Goal: Task Accomplishment & Management: Complete application form

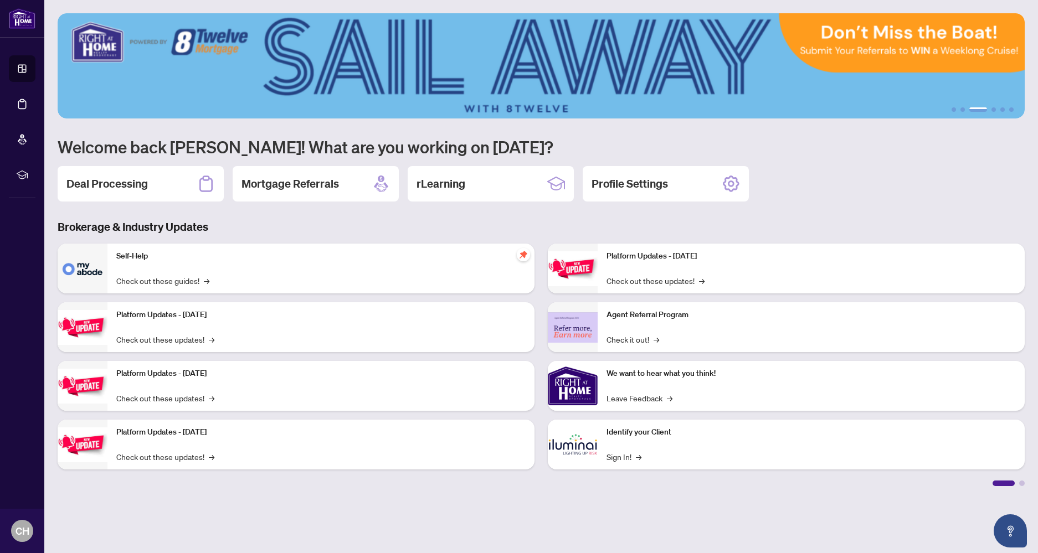
click at [171, 186] on div "Deal Processing" at bounding box center [141, 183] width 166 height 35
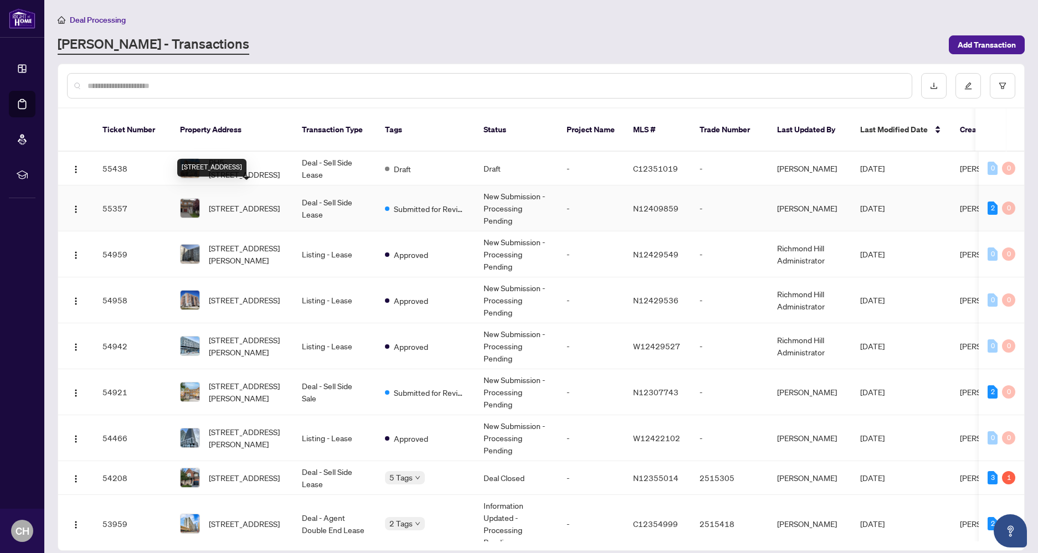
click at [274, 202] on span "[STREET_ADDRESS]" at bounding box center [244, 208] width 71 height 12
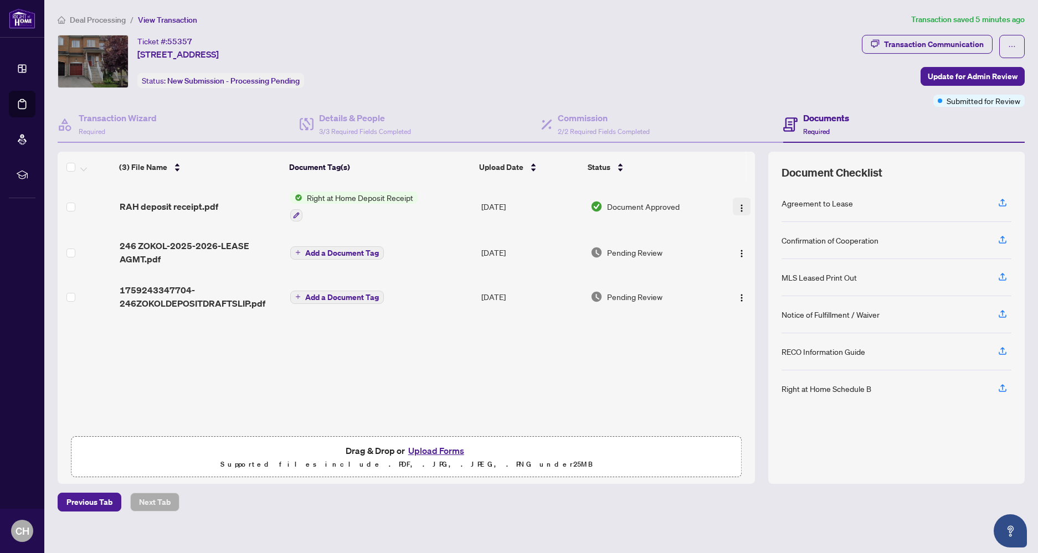
click at [740, 208] on img "button" at bounding box center [741, 208] width 9 height 9
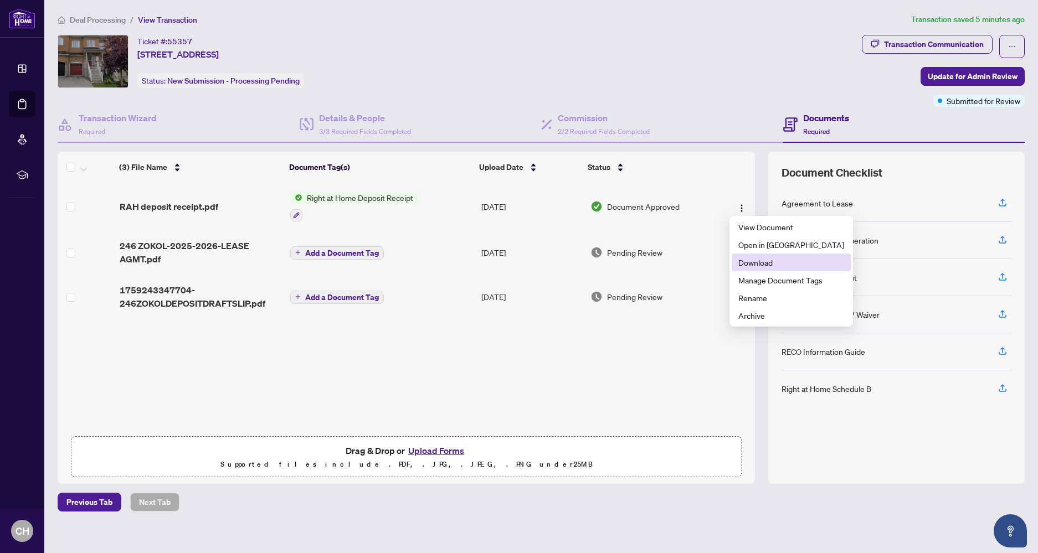
click at [762, 260] on span "Download" at bounding box center [791, 262] width 106 height 12
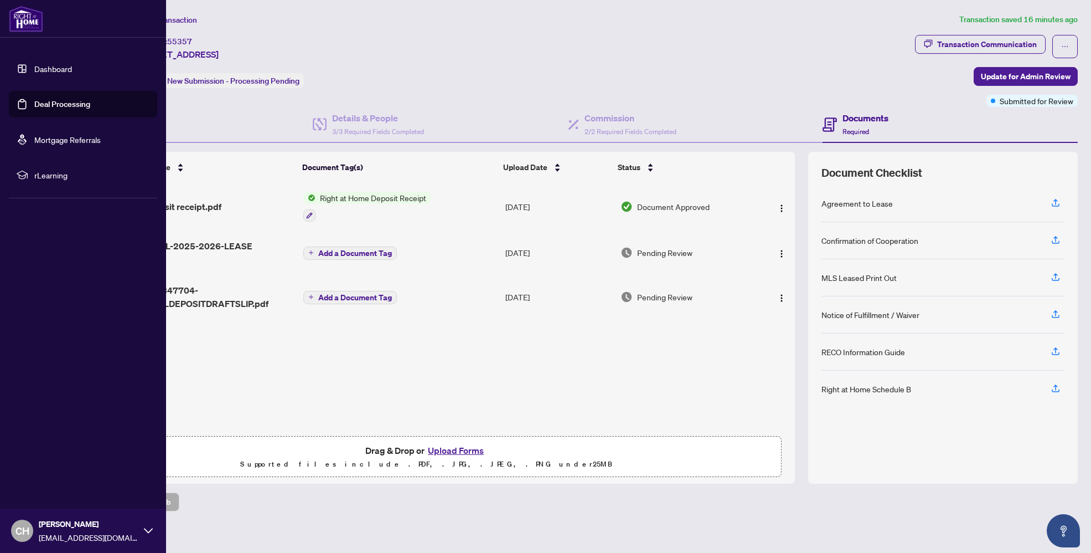
click at [34, 74] on link "Dashboard" at bounding box center [53, 69] width 38 height 10
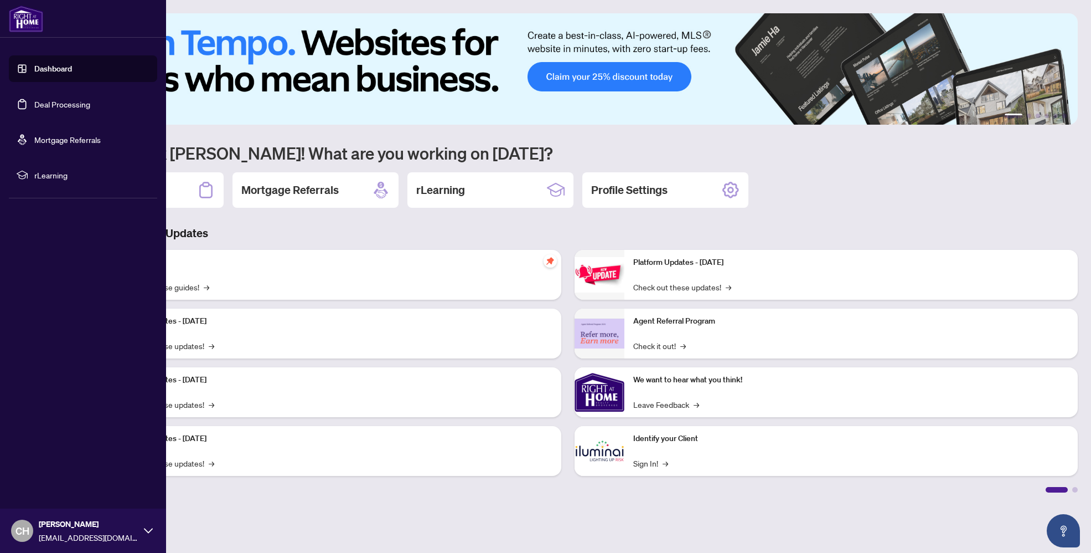
click at [34, 69] on link "Dashboard" at bounding box center [53, 69] width 38 height 10
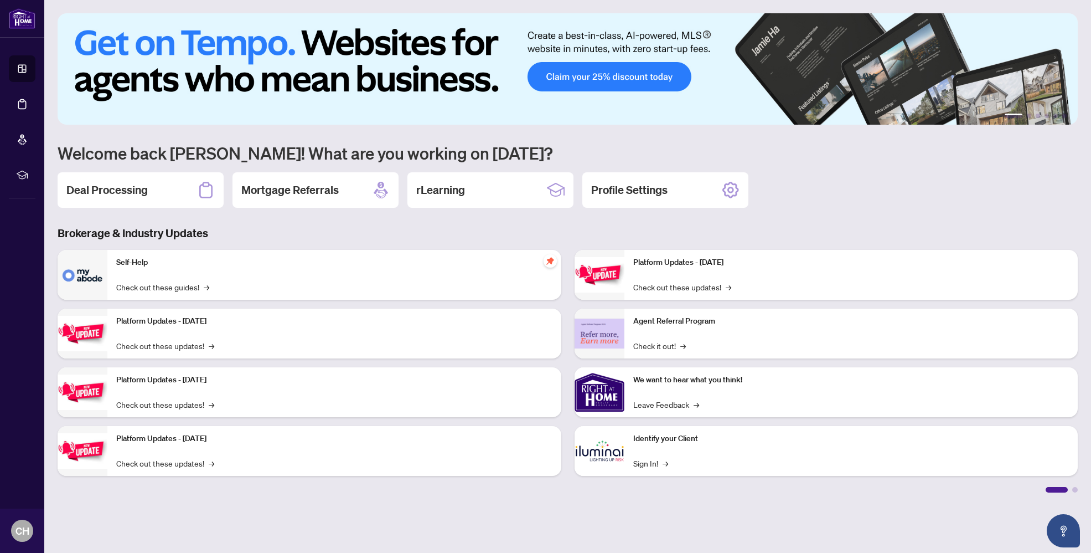
click at [208, 196] on icon at bounding box center [206, 190] width 18 height 18
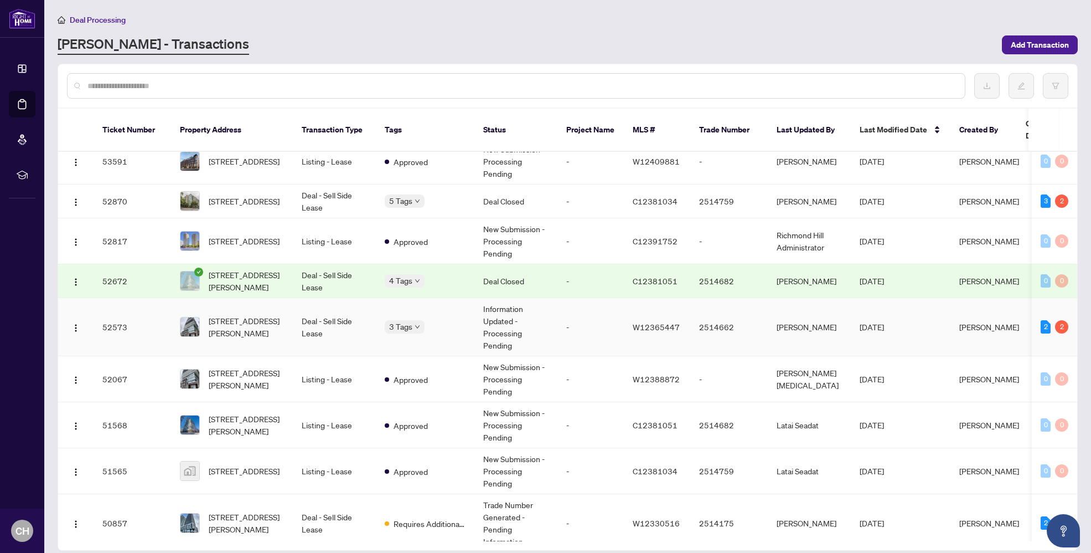
scroll to position [521, 0]
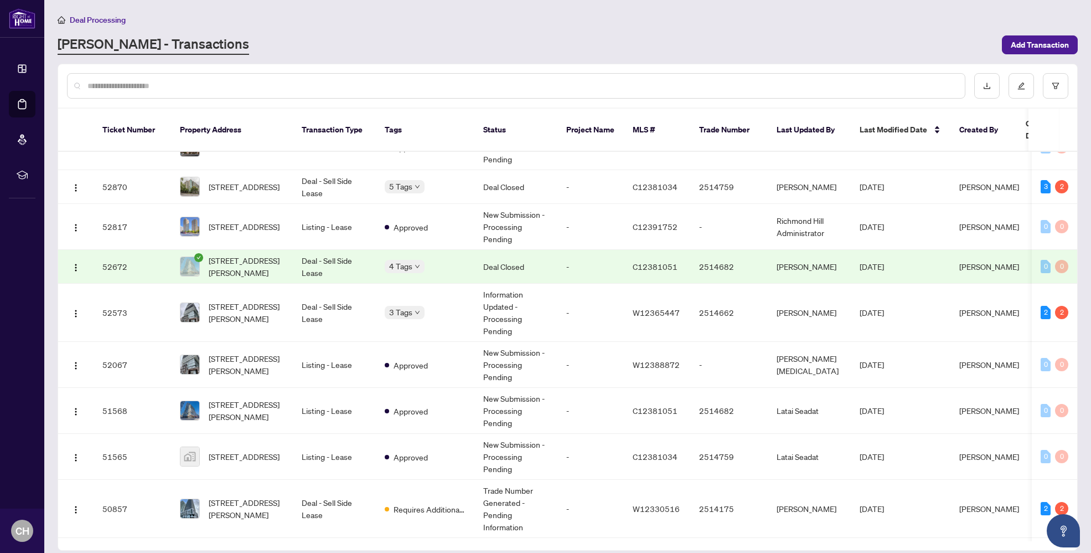
click at [305, 81] on input "text" at bounding box center [521, 86] width 869 height 12
type input "***"
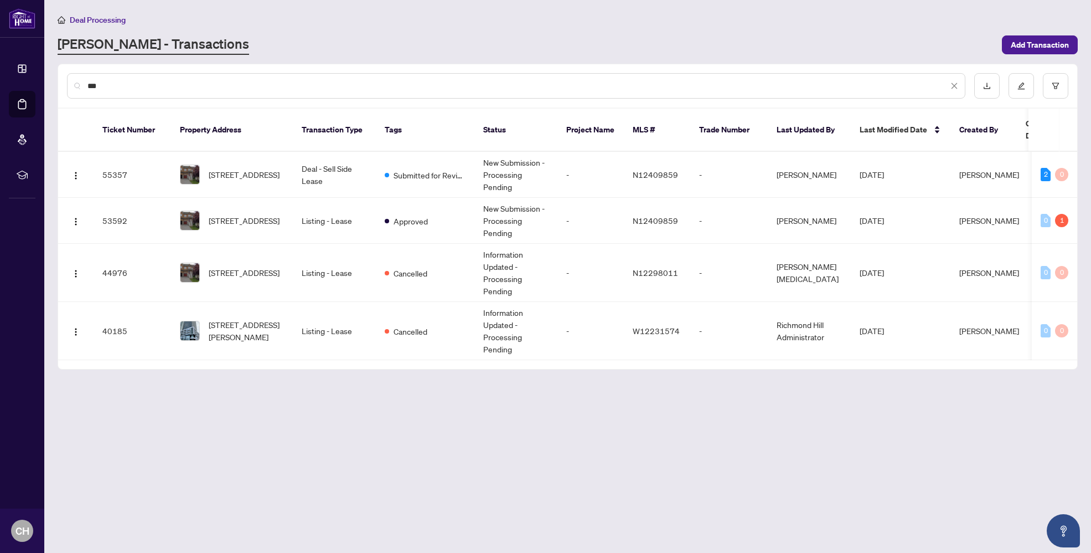
scroll to position [0, 0]
click at [249, 214] on span "[STREET_ADDRESS]" at bounding box center [244, 220] width 71 height 12
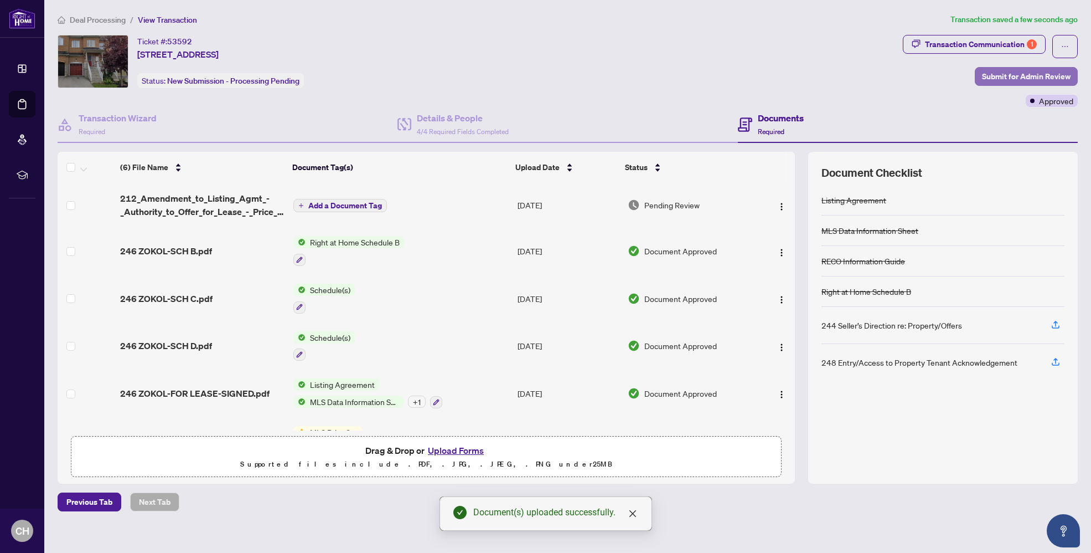
click at [1015, 78] on span "Submit for Admin Review" at bounding box center [1026, 77] width 89 height 18
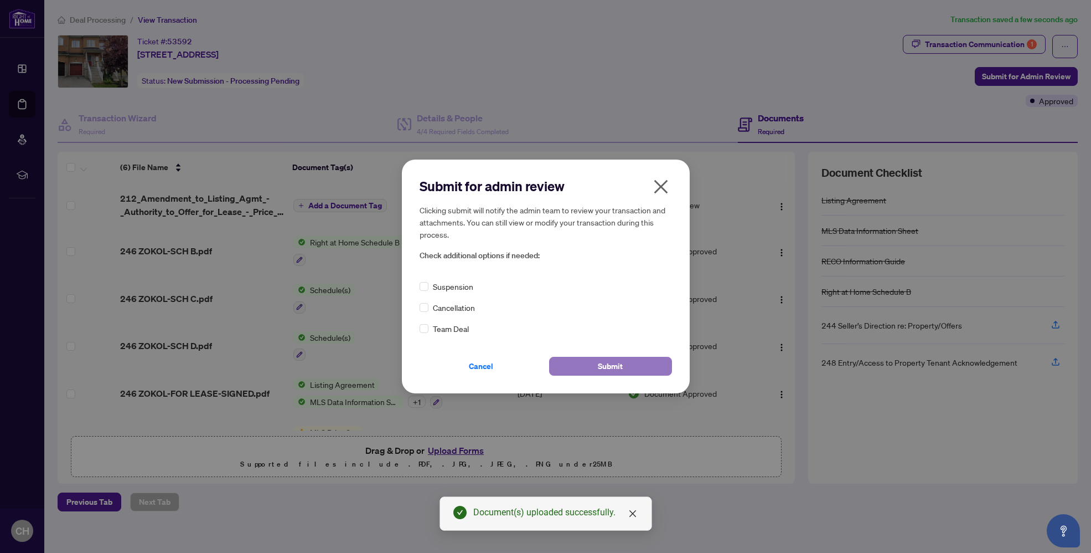
click at [626, 365] on button "Submit" at bounding box center [610, 366] width 123 height 19
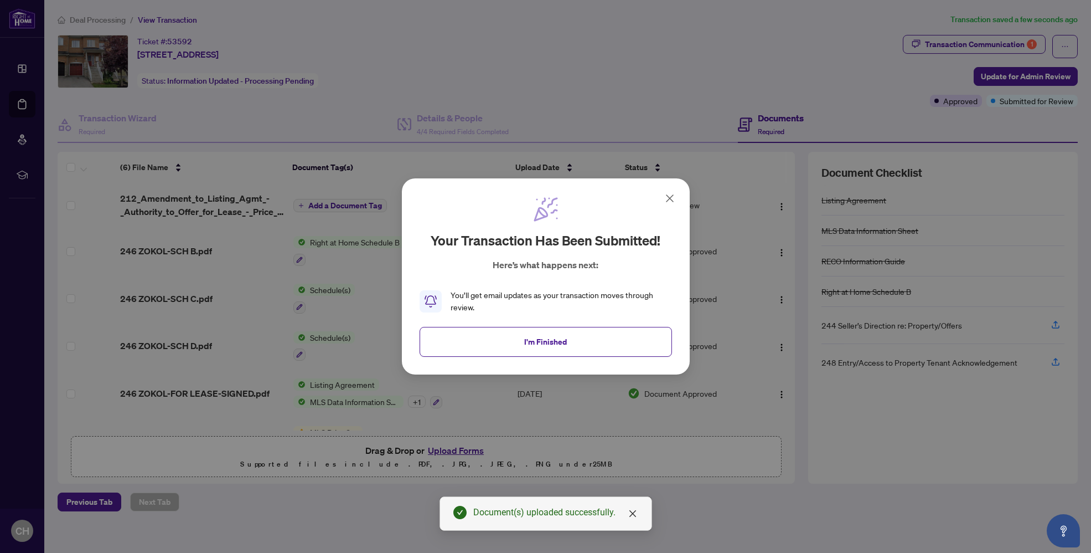
click at [607, 342] on button "I'm Finished" at bounding box center [546, 342] width 252 height 30
